Goal: Transaction & Acquisition: Purchase product/service

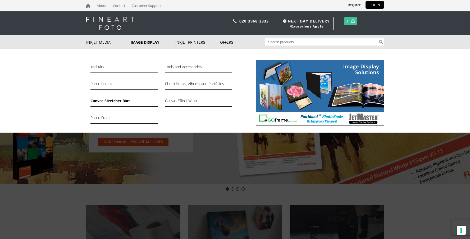
click at [115, 101] on link "Canvas Stretcher Bars" at bounding box center [123, 102] width 67 height 9
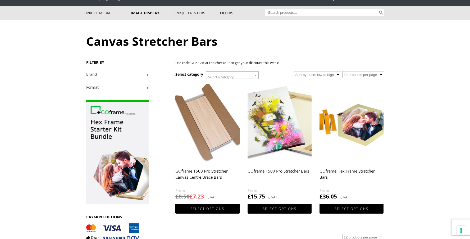
scroll to position [34, 0]
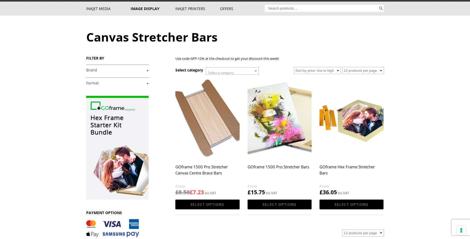
click at [203, 173] on h2 "GOframe 1500 Pro Stretcher Canvas Centre Brace Bars" at bounding box center [207, 172] width 64 height 21
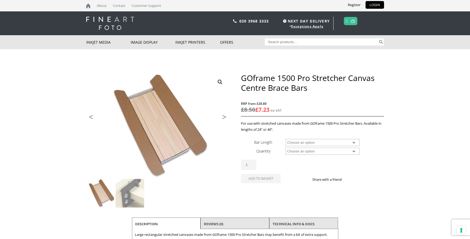
click at [354, 144] on select "Choose an option 24" (61cm) 40" (101.6cm)" at bounding box center [322, 142] width 74 height 7
select select "24-61cm"
click at [354, 151] on select "Choose an option 4 Bars" at bounding box center [322, 150] width 74 height 7
select select "4-bars"
select select "24-61cm"
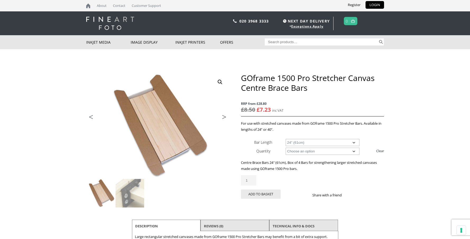
drag, startPoint x: 249, startPoint y: 180, endPoint x: 244, endPoint y: 180, distance: 5.6
click at [244, 180] on input "1" at bounding box center [248, 180] width 15 height 10
type input "2"
click at [257, 195] on button "Add to basket" at bounding box center [261, 193] width 40 height 9
select select "24-61cm"
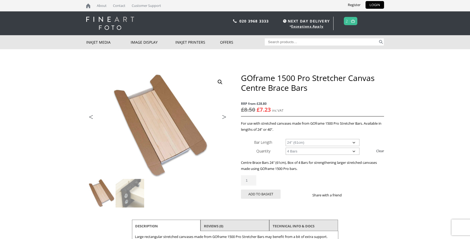
select select "4-bars"
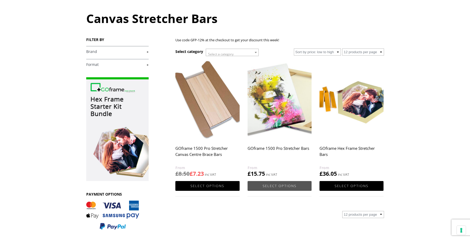
click at [281, 185] on link "Select options" at bounding box center [279, 186] width 64 height 10
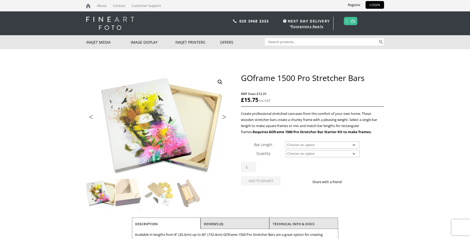
click at [354, 144] on select "Choose an option 8" (20.3cm) 10" (25.4cm) 11" (27.9cm) 12" (30.5cm) 14" (35.6cm…" at bounding box center [322, 144] width 74 height 7
select select "30-76-2cm"
click at [354, 153] on select "Choose an option 8 Bars" at bounding box center [322, 153] width 74 height 7
select select "8-bars"
select select "30-76-2cm"
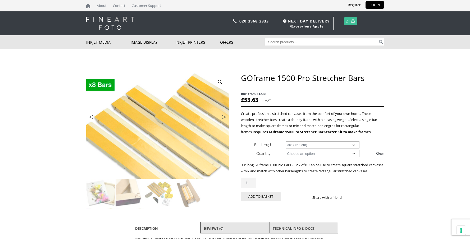
click at [354, 154] on select "Choose an option 8 Bars" at bounding box center [322, 153] width 74 height 7
click at [253, 188] on input "2" at bounding box center [248, 182] width 15 height 10
type input "3"
click at [253, 188] on input "3" at bounding box center [248, 182] width 15 height 10
click at [258, 200] on button "Add to basket" at bounding box center [261, 196] width 40 height 9
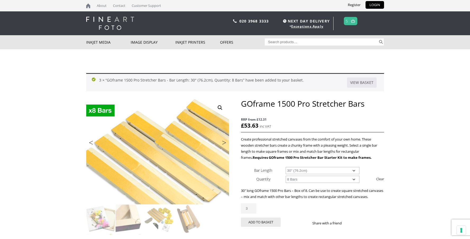
click at [353, 169] on select "Choose an option 8" (20.3cm) 10" (25.4cm) 11" (27.9cm) 12" (30.5cm) 14" (35.6cm…" at bounding box center [322, 170] width 74 height 7
select select "18-45-7cm"
type input "2"
click at [253, 213] on input "2" at bounding box center [248, 208] width 15 height 10
click at [262, 226] on button "Add to basket" at bounding box center [261, 221] width 40 height 9
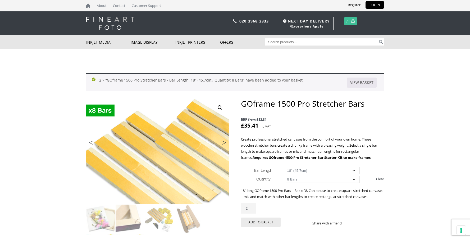
click at [354, 170] on select "Choose an option 8" (20.3cm) 10" (25.4cm) 11" (27.9cm) 12" (30.5cm) 14" (35.6cm…" at bounding box center [322, 170] width 74 height 7
select select "40-101-6cm"
type input "1"
click at [253, 213] on input "1" at bounding box center [248, 208] width 15 height 10
click at [257, 226] on button "Add to basket" at bounding box center [261, 221] width 40 height 9
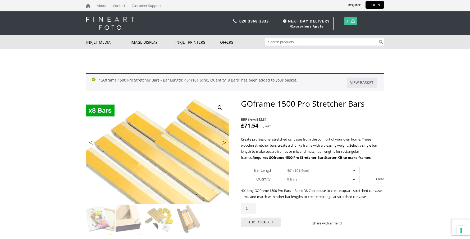
click at [353, 171] on select "Choose an option 8" (20.3cm) 10" (25.4cm) 11" (27.9cm) 12" (30.5cm) 14" (35.6cm…" at bounding box center [322, 170] width 74 height 7
select select "24-61cm"
click at [353, 180] on select "Choose an option 8 Bars" at bounding box center [322, 178] width 74 height 7
click at [249, 213] on input "1" at bounding box center [248, 208] width 15 height 10
click at [253, 213] on input "2" at bounding box center [248, 208] width 15 height 10
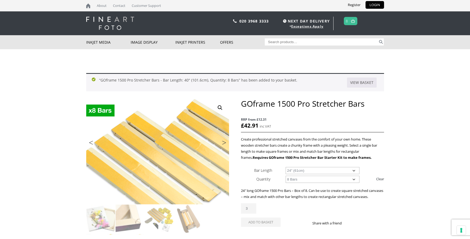
click at [253, 213] on input "3" at bounding box center [248, 208] width 15 height 10
click at [253, 213] on input "2" at bounding box center [248, 208] width 15 height 10
type input "1"
click at [253, 213] on input "1" at bounding box center [248, 208] width 15 height 10
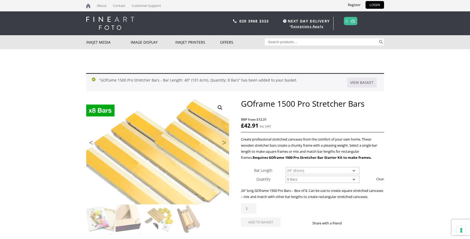
click at [353, 170] on select "Choose an option 8" (20.3cm) 10" (25.4cm) 11" (27.9cm) 12" (30.5cm) 14" (35.6cm…" at bounding box center [322, 170] width 74 height 7
click at [354, 179] on select "Choose an option 8 Bars" at bounding box center [322, 178] width 74 height 7
click at [354, 169] on select "Choose an option 8" (20.3cm) 10" (25.4cm) 11" (27.9cm) 12" (30.5cm) 14" (35.6cm…" at bounding box center [322, 170] width 74 height 7
click at [353, 170] on select "Choose an option 8" (20.3cm) 10" (25.4cm) 11" (27.9cm) 12" (30.5cm) 14" (35.6cm…" at bounding box center [322, 170] width 74 height 7
select select "40-101-6cm"
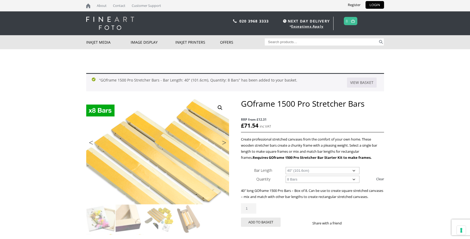
click at [353, 178] on select "Choose an option 8 Bars" at bounding box center [322, 178] width 74 height 7
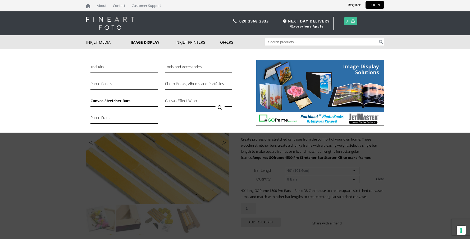
click at [120, 100] on link "Canvas Stretcher Bars" at bounding box center [123, 102] width 67 height 9
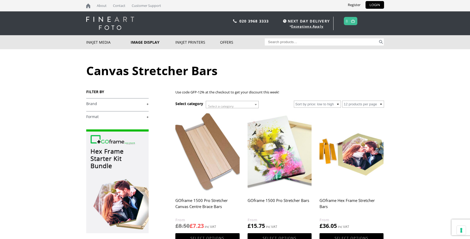
click at [268, 200] on h2 "GOframe 1500 Pro Stretcher Bars" at bounding box center [279, 205] width 64 height 21
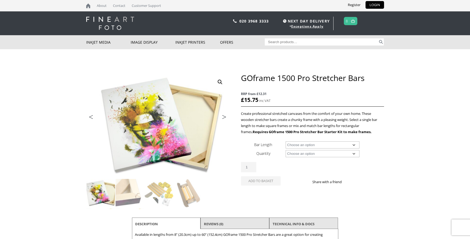
click at [354, 144] on select "Choose an option 8" (20.3cm) 10" (25.4cm) 11" (27.9cm) 12" (30.5cm) 14" (35.6cm…" at bounding box center [322, 144] width 74 height 7
select select "30-76-2cm"
click at [353, 154] on select "Choose an option 8 Bars" at bounding box center [322, 153] width 74 height 7
select select "8-bars"
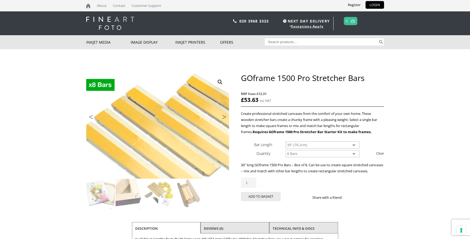
click at [353, 142] on select "Choose an option 8" (20.3cm) 10" (25.4cm) 11" (27.9cm) 12" (30.5cm) 14" (35.6cm…" at bounding box center [322, 144] width 74 height 7
click at [353, 145] on select "Choose an option 8" (20.3cm) 10" (25.4cm) 11" (27.9cm) 12" (30.5cm) 14" (35.6cm…" at bounding box center [322, 144] width 74 height 7
select select "48-121-9cm"
click at [351, 24] on link at bounding box center [352, 21] width 7 height 8
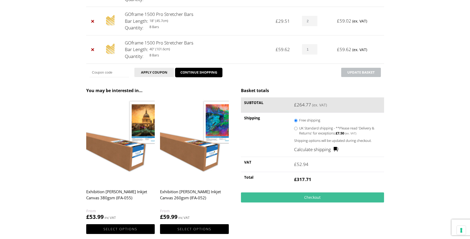
scroll to position [150, 0]
